Goal: Find specific fact: Find specific fact

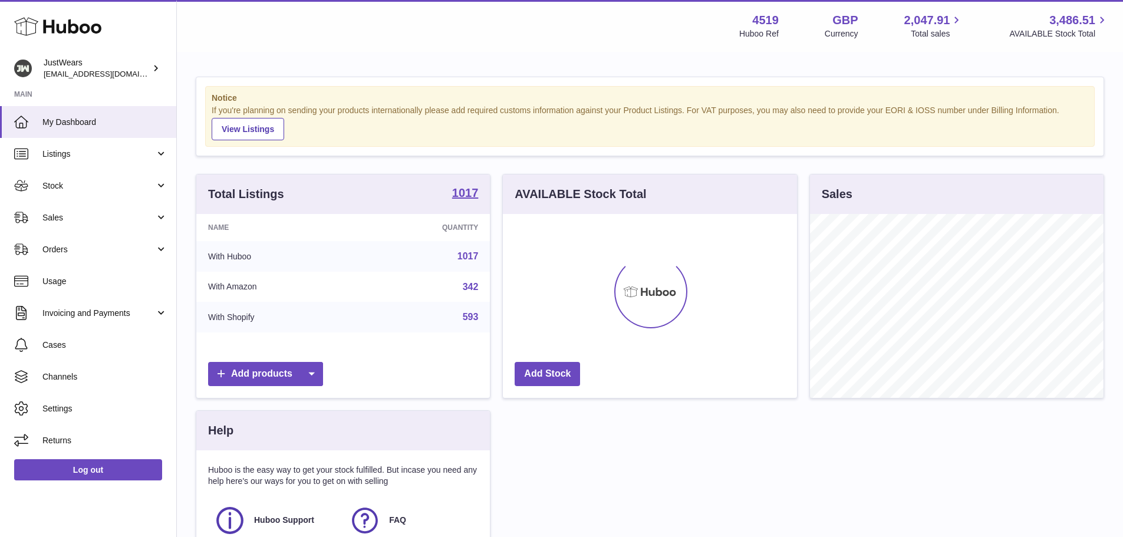
scroll to position [184, 294]
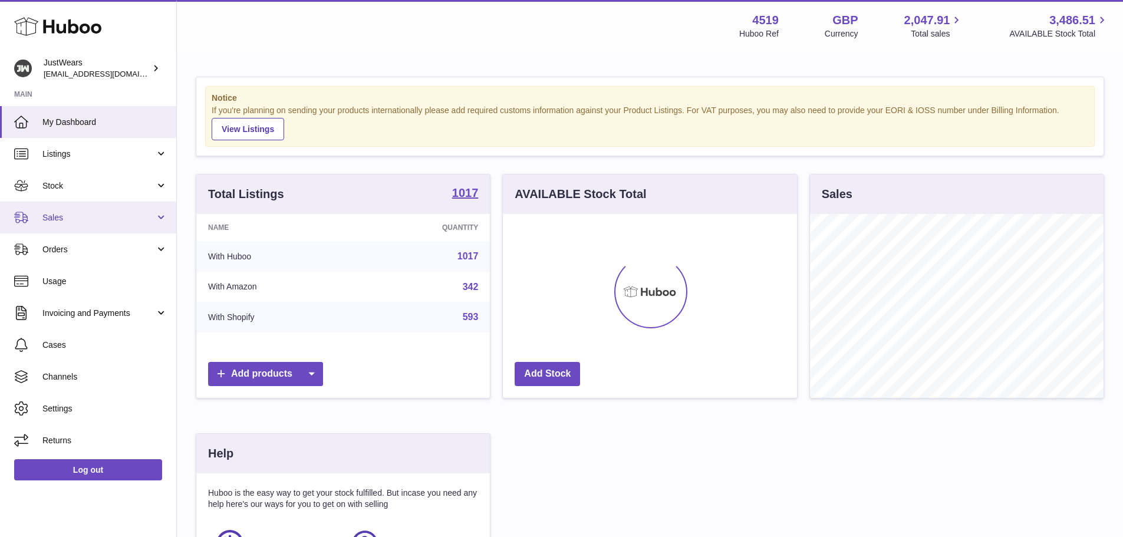
click at [111, 217] on span "Sales" at bounding box center [98, 217] width 113 height 11
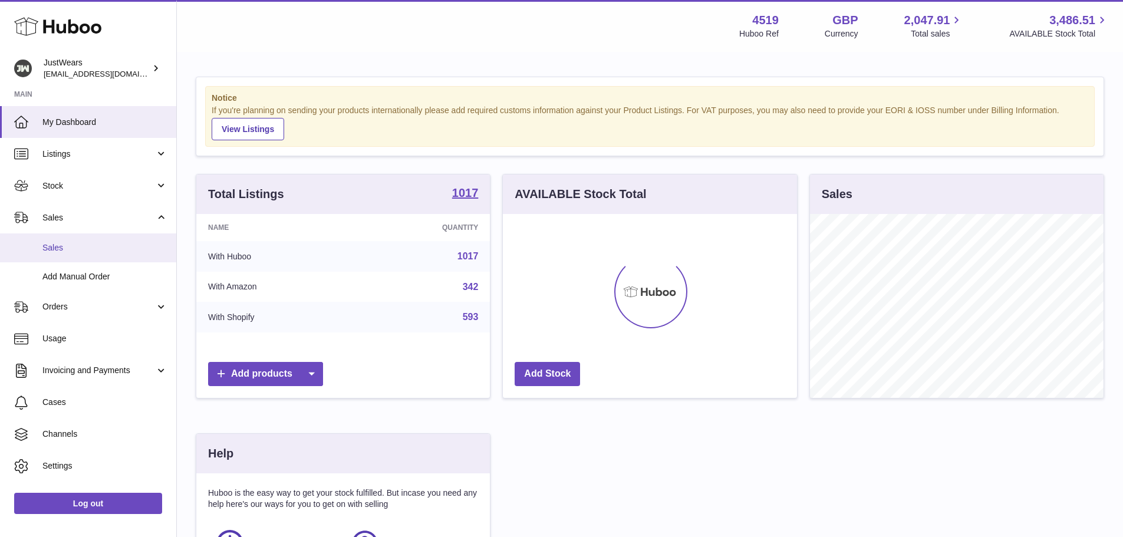
click at [103, 244] on span "Sales" at bounding box center [104, 247] width 125 height 11
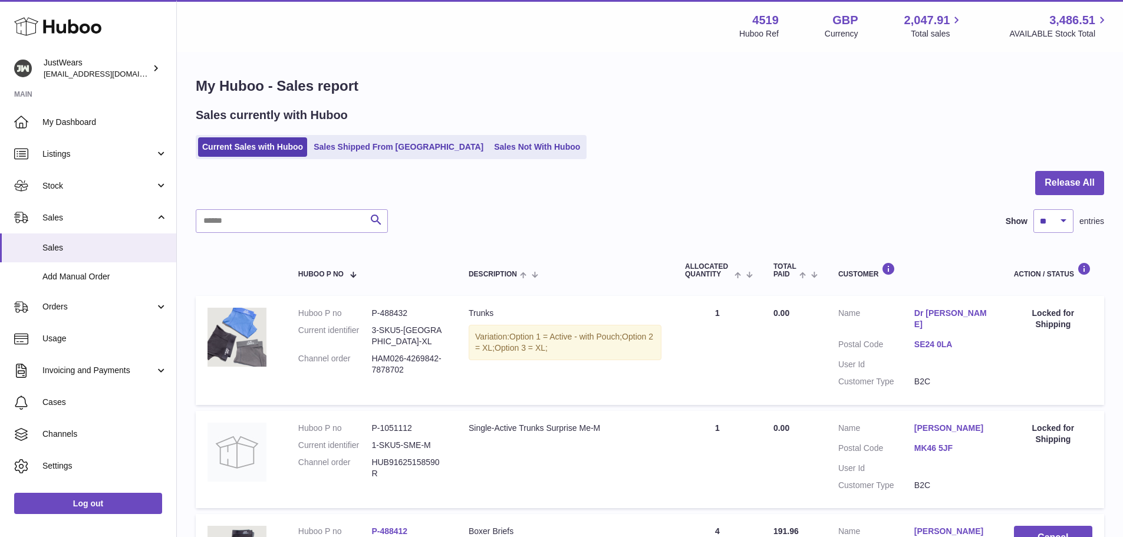
click at [390, 306] on td "Huboo P no P-488432 Current identifier 3-SKU5-[GEOGRAPHIC_DATA]-XL Channel orde…" at bounding box center [371, 350] width 170 height 108
copy dd "488432"
